Goal: Transaction & Acquisition: Purchase product/service

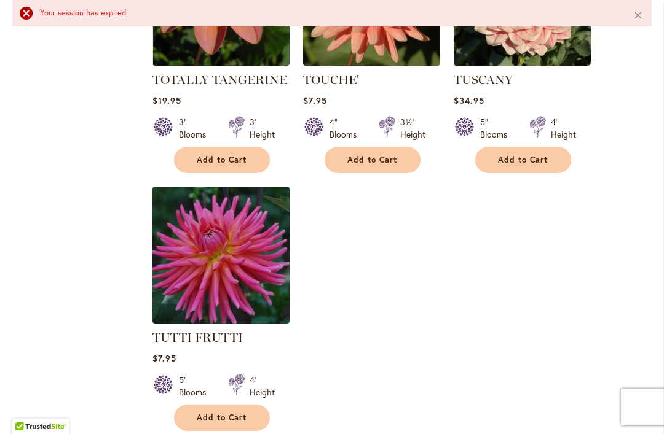
scroll to position [5701, 0]
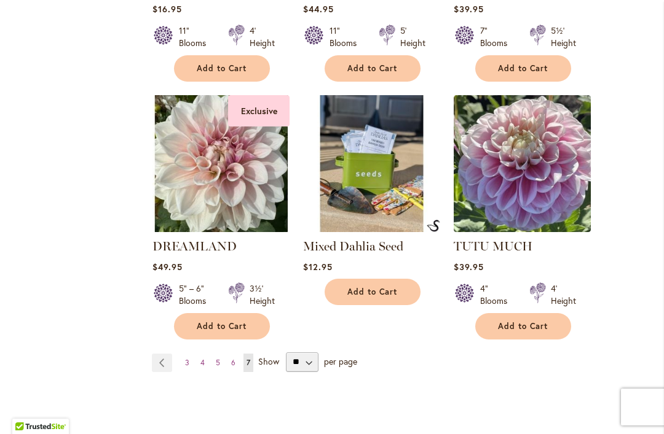
scroll to position [2613, 0]
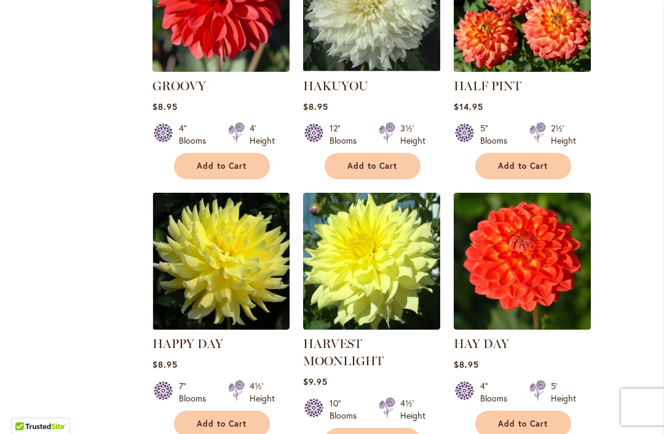
scroll to position [3380, 0]
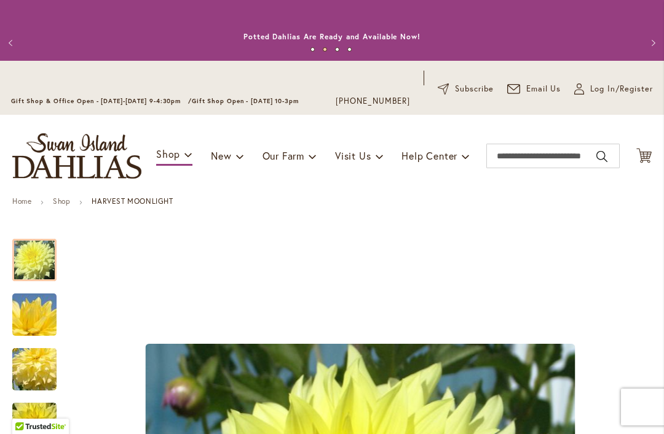
click at [8, 42] on button "Previous" at bounding box center [12, 43] width 25 height 25
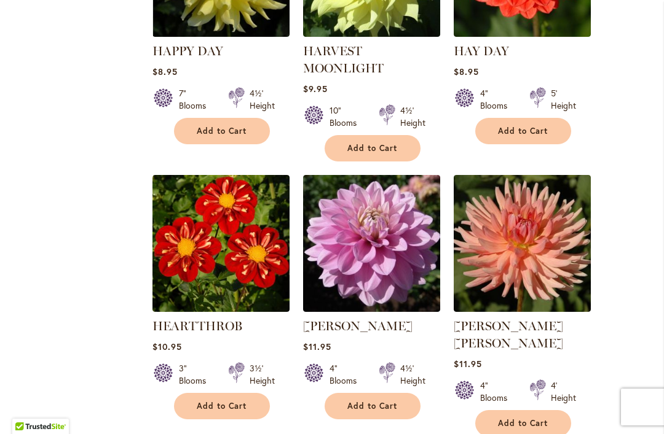
scroll to position [3633, 0]
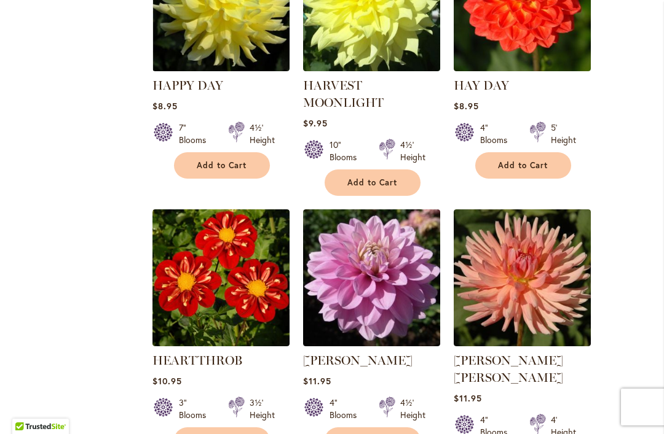
click at [361, 215] on img at bounding box center [371, 278] width 137 height 137
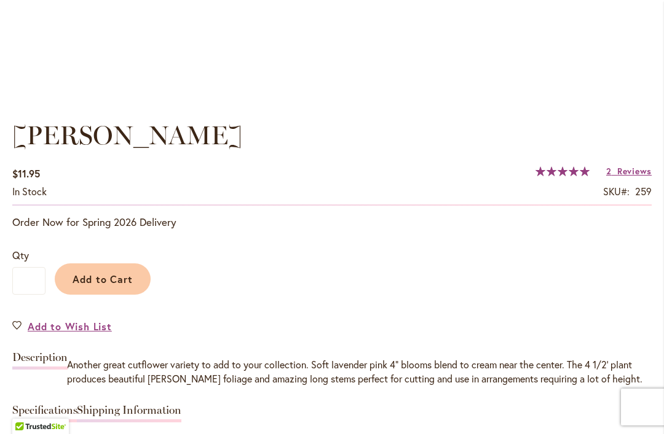
scroll to position [744, 0]
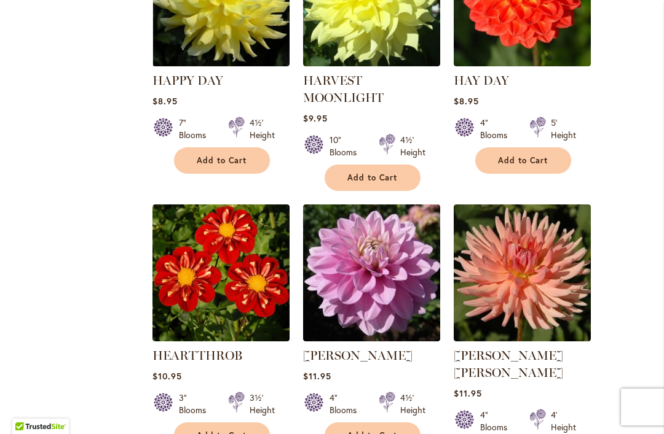
scroll to position [3639, 0]
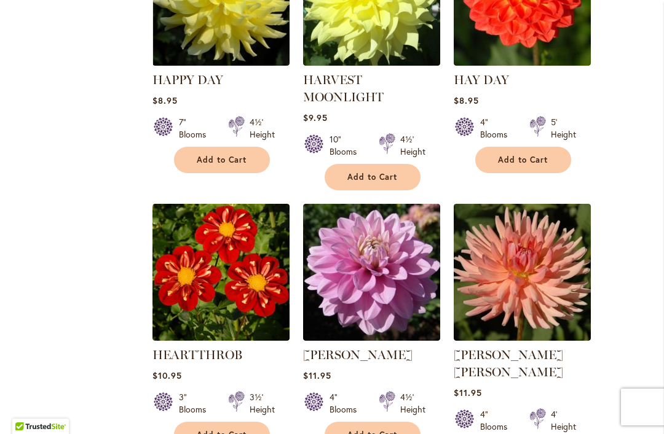
click at [363, 430] on span "Add to Cart" at bounding box center [372, 435] width 50 height 10
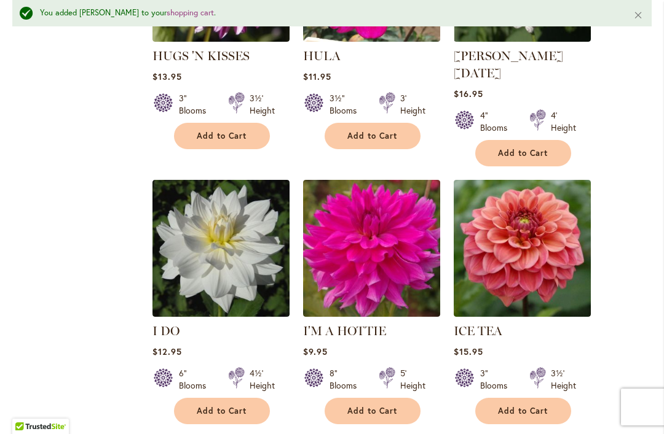
scroll to position [5581, 0]
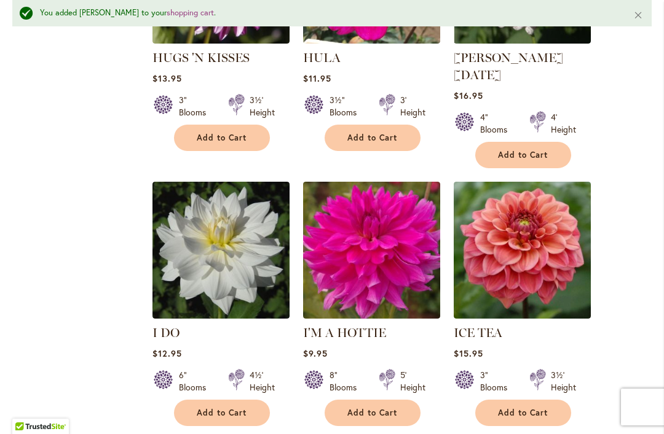
click at [378, 182] on img at bounding box center [371, 250] width 137 height 137
